Goal: Check status: Check status

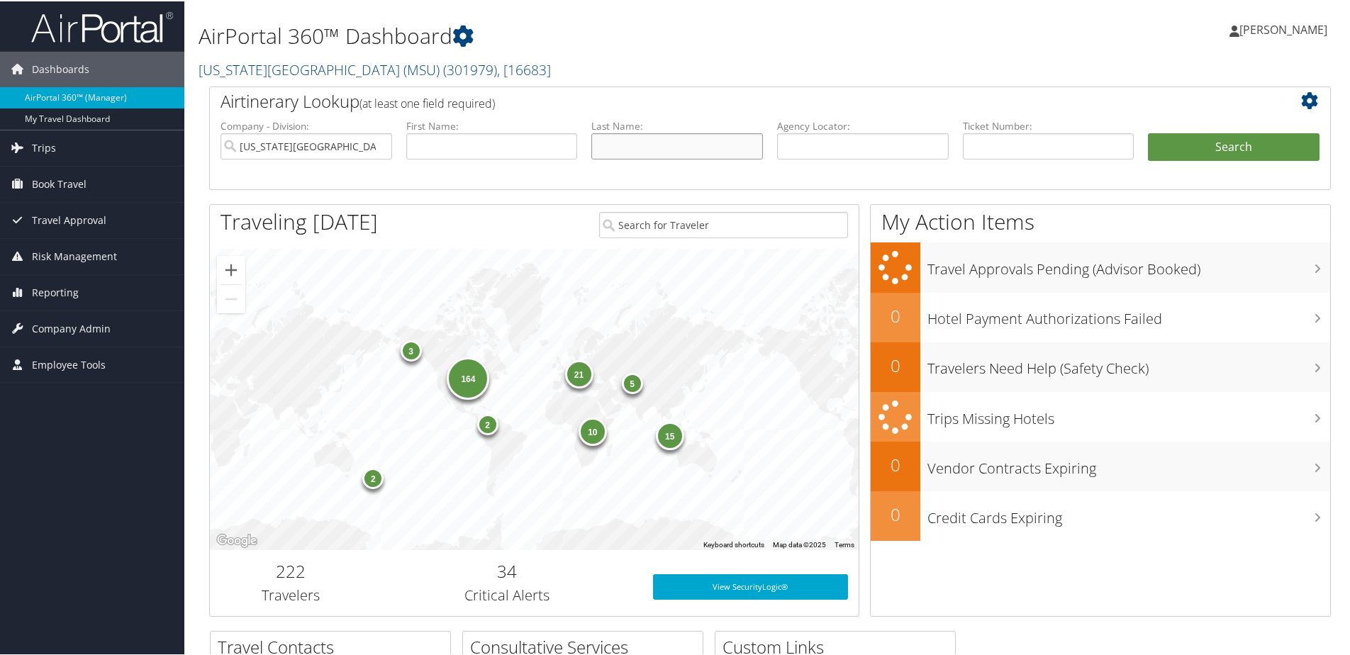
click at [641, 143] on input "text" at bounding box center [677, 145] width 172 height 26
type input "austin"
click at [1148, 132] on button "Search" at bounding box center [1234, 146] width 172 height 28
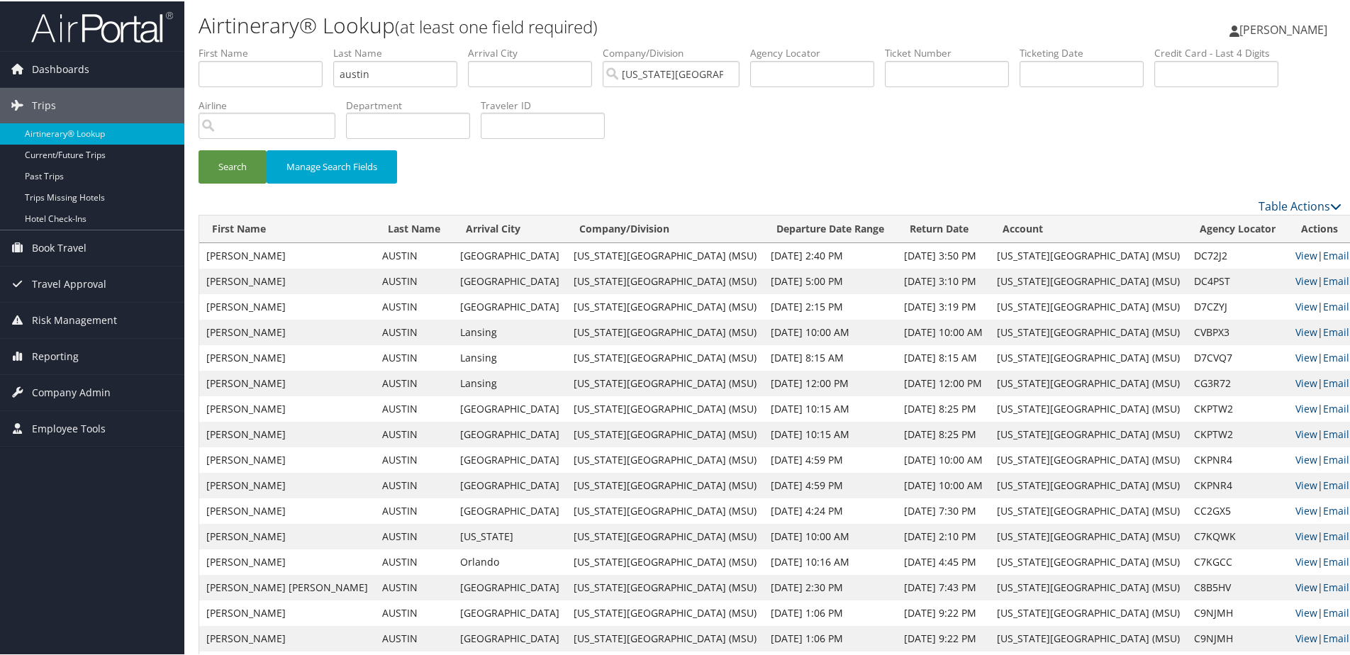
click at [1295, 589] on link "View" at bounding box center [1306, 585] width 22 height 13
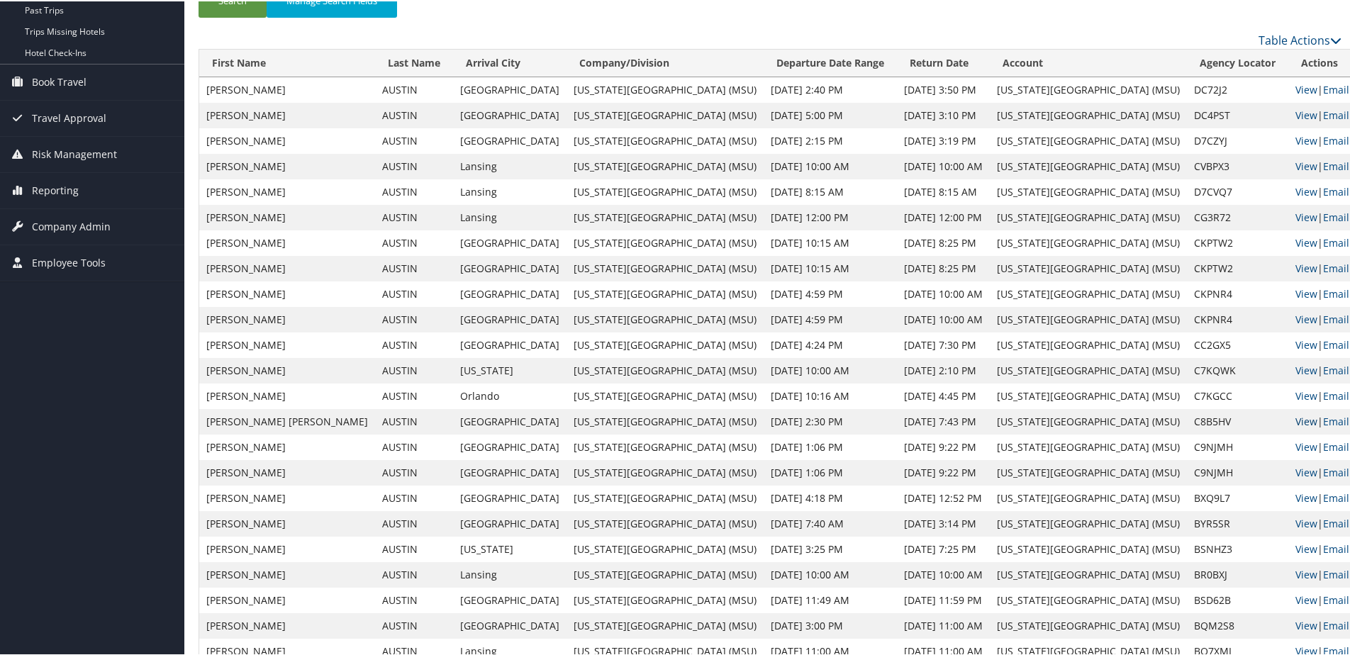
scroll to position [249, 0]
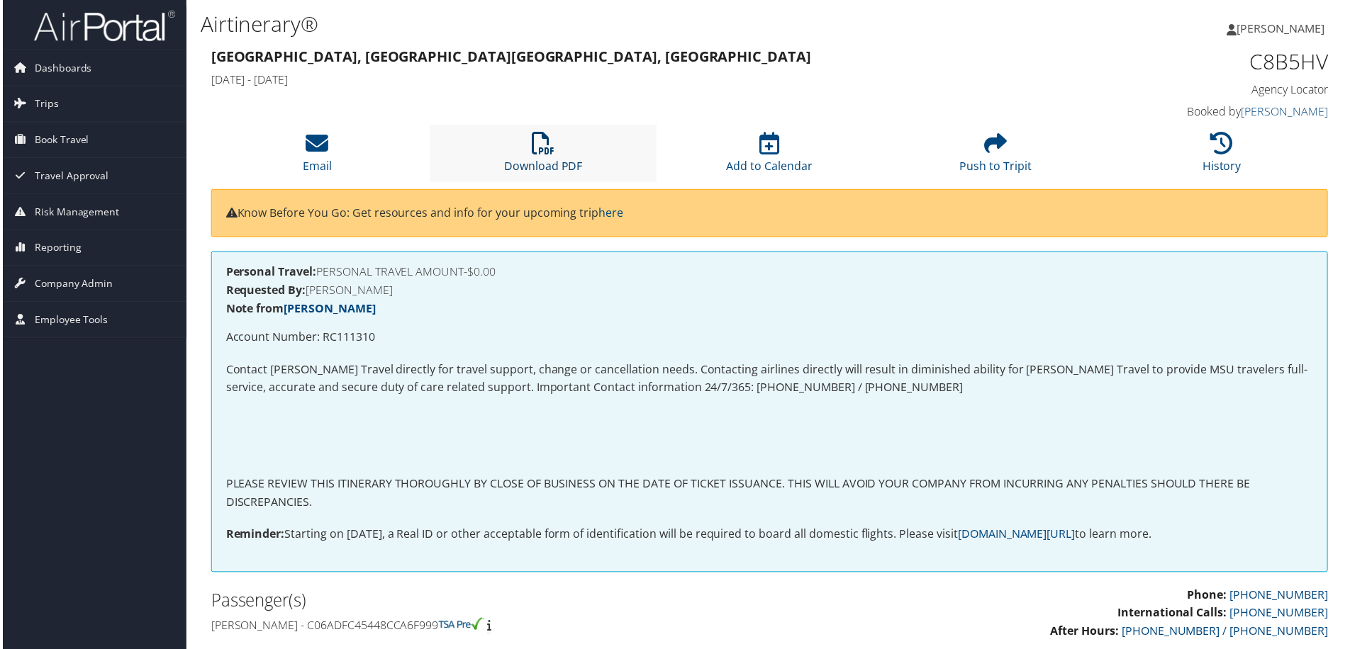
click at [537, 150] on icon at bounding box center [543, 144] width 23 height 23
